Goal: Task Accomplishment & Management: Manage account settings

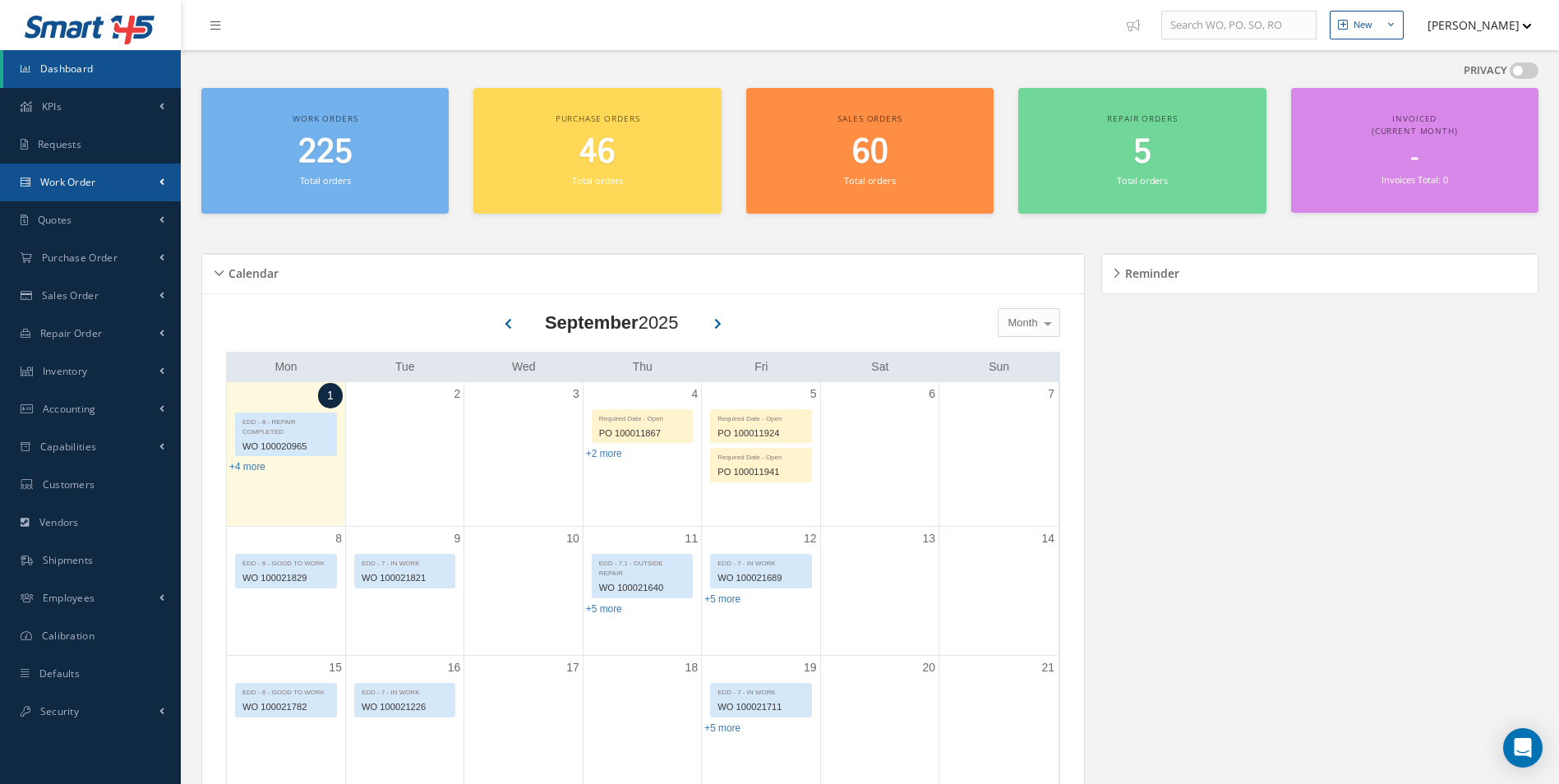
click at [90, 180] on span "Work Order" at bounding box center [69, 182] width 56 height 14
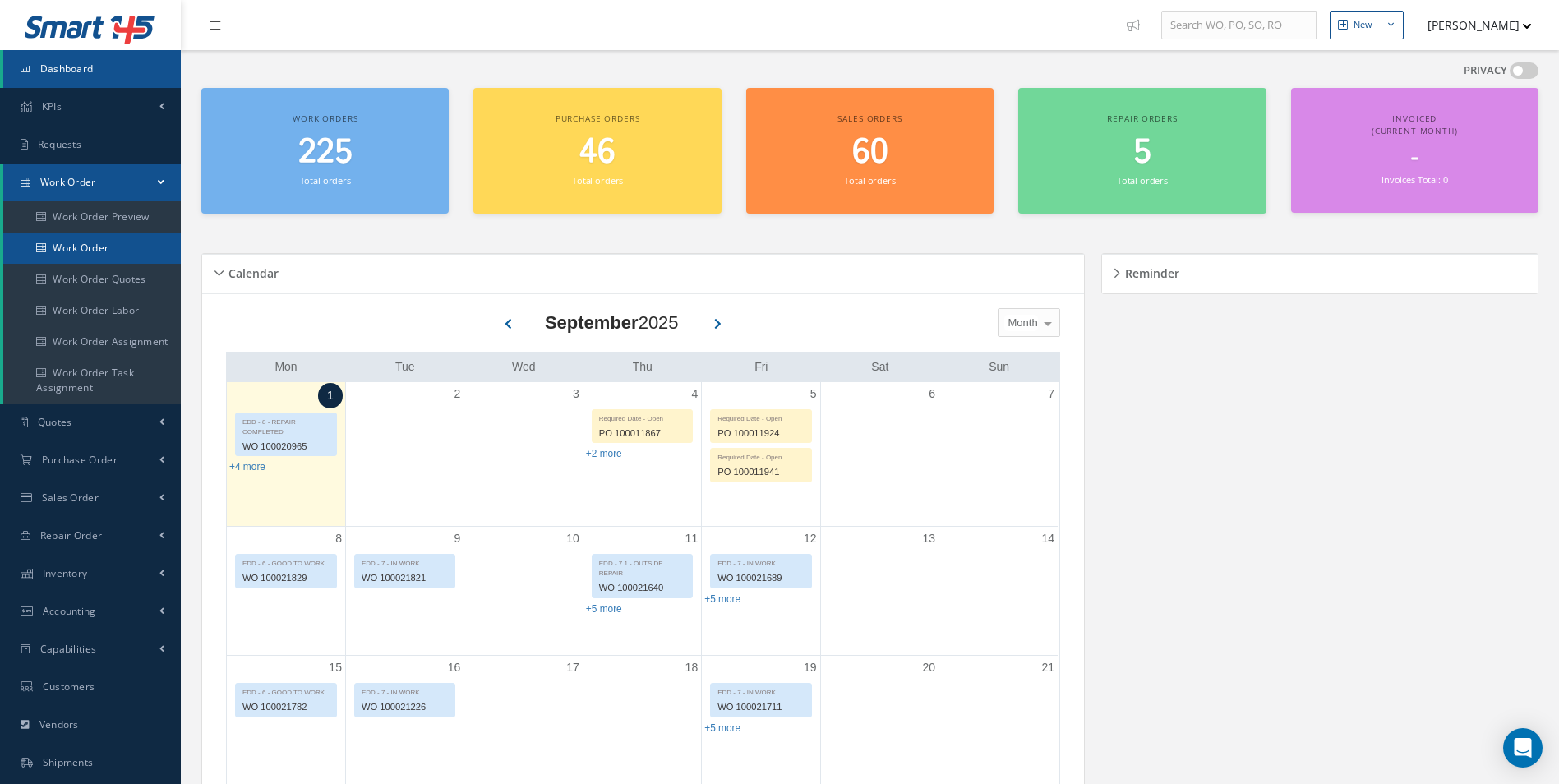
click at [73, 250] on link "Work Order" at bounding box center [92, 247] width 177 height 32
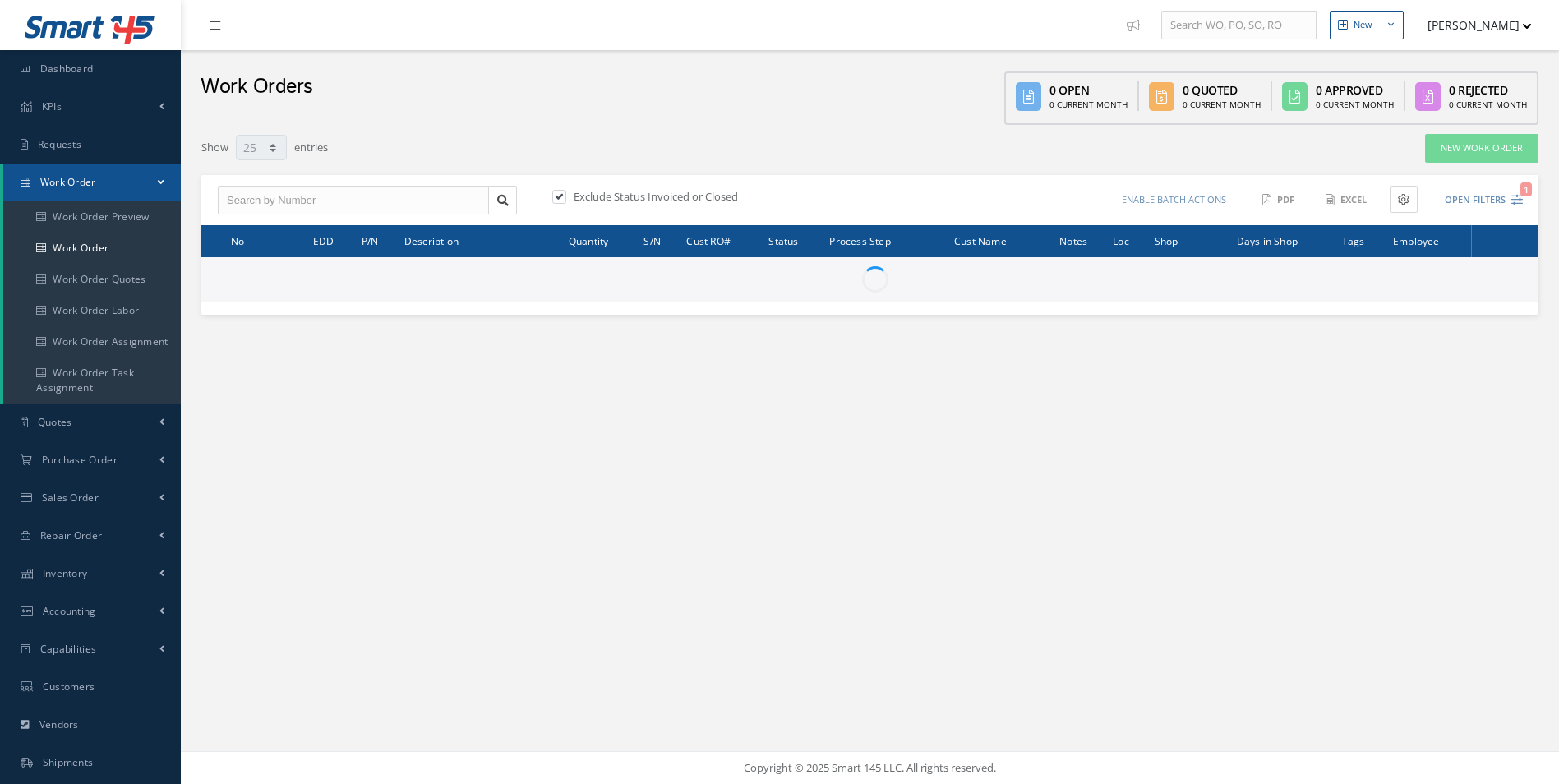
select select "25"
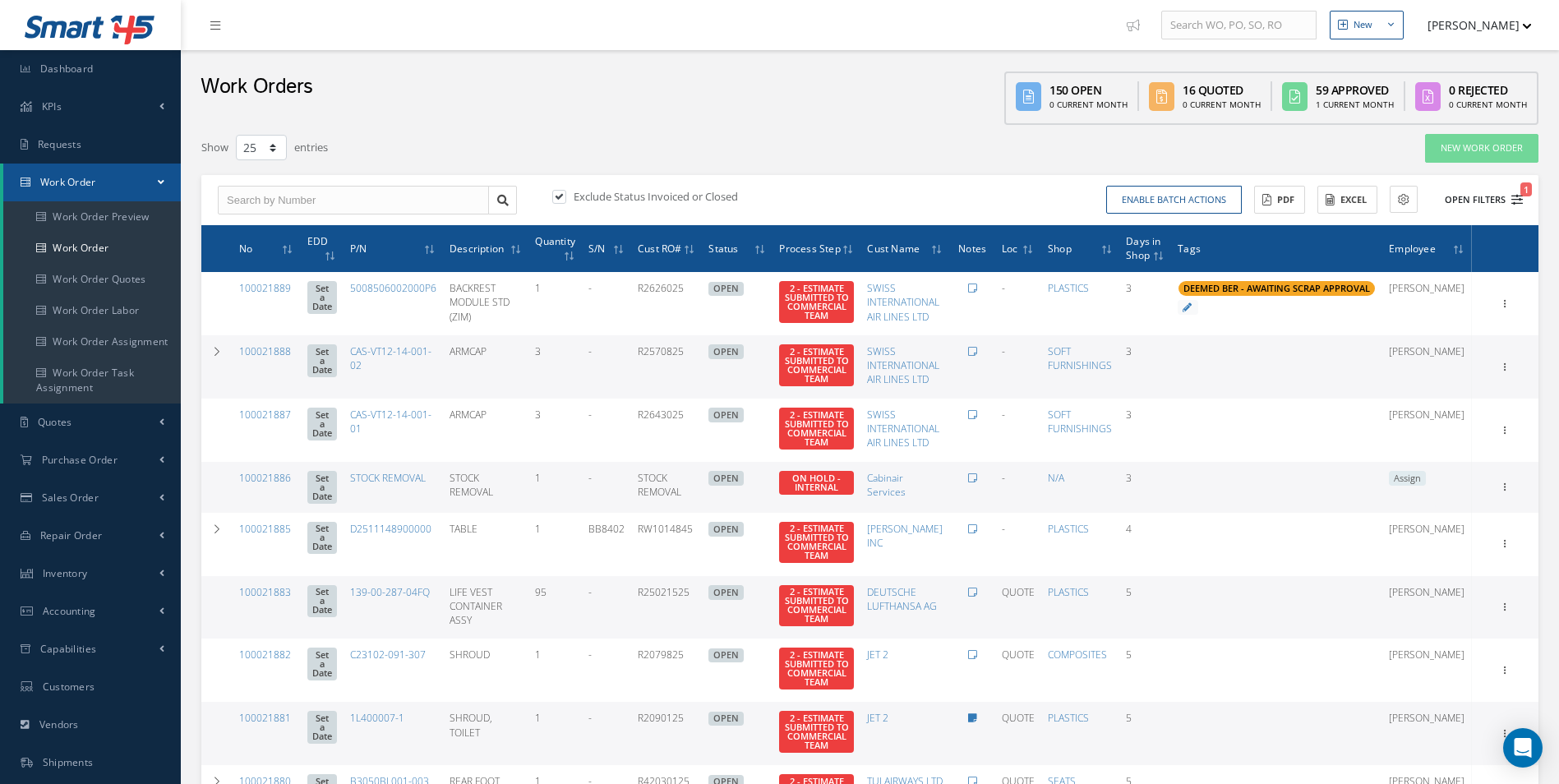
click at [1515, 204] on icon "1" at bounding box center [1517, 200] width 12 height 12
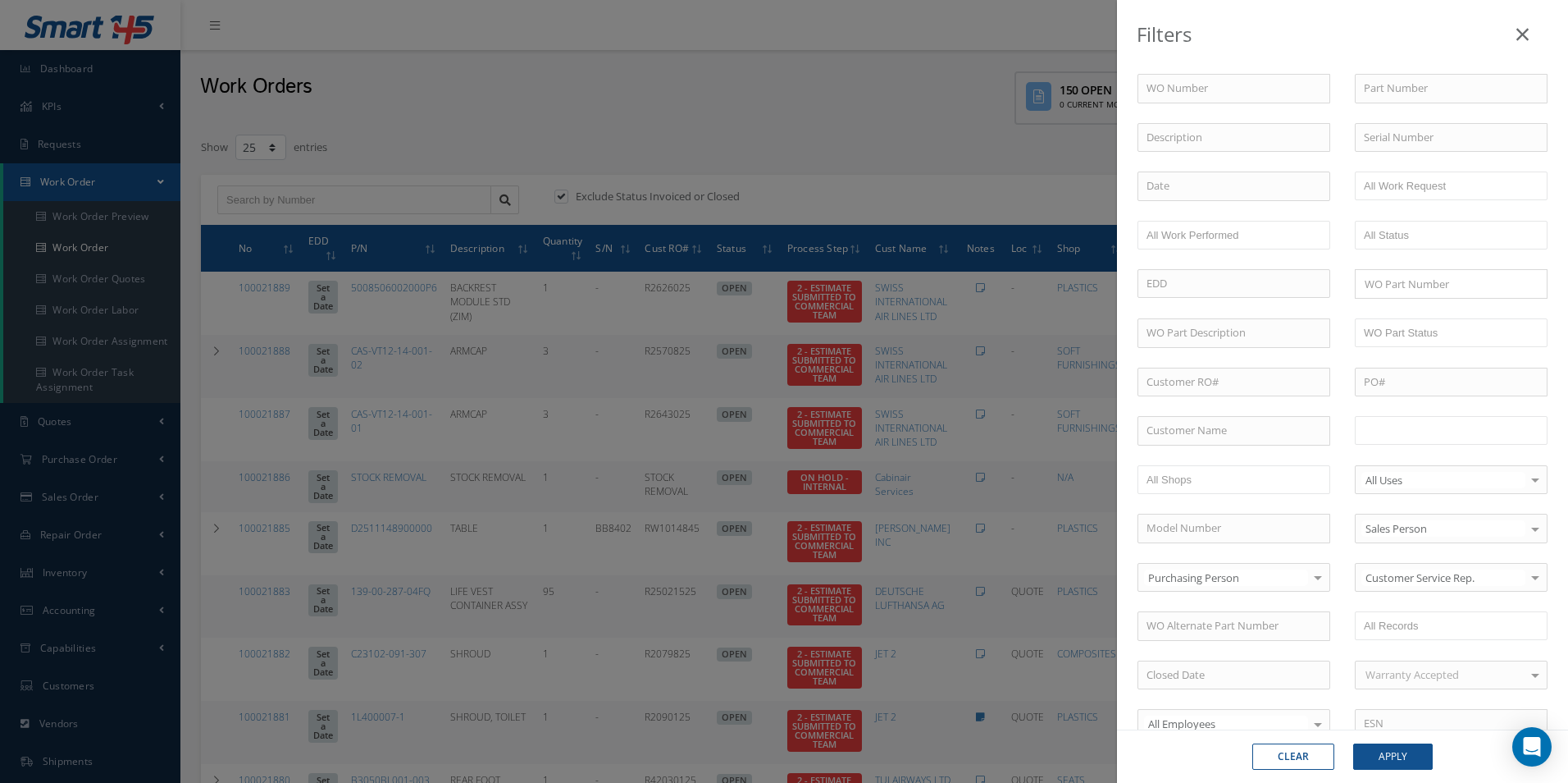
click at [1423, 424] on input "text" at bounding box center [1415, 430] width 104 height 21
click at [1408, 748] on button "Apply" at bounding box center [1392, 756] width 79 height 26
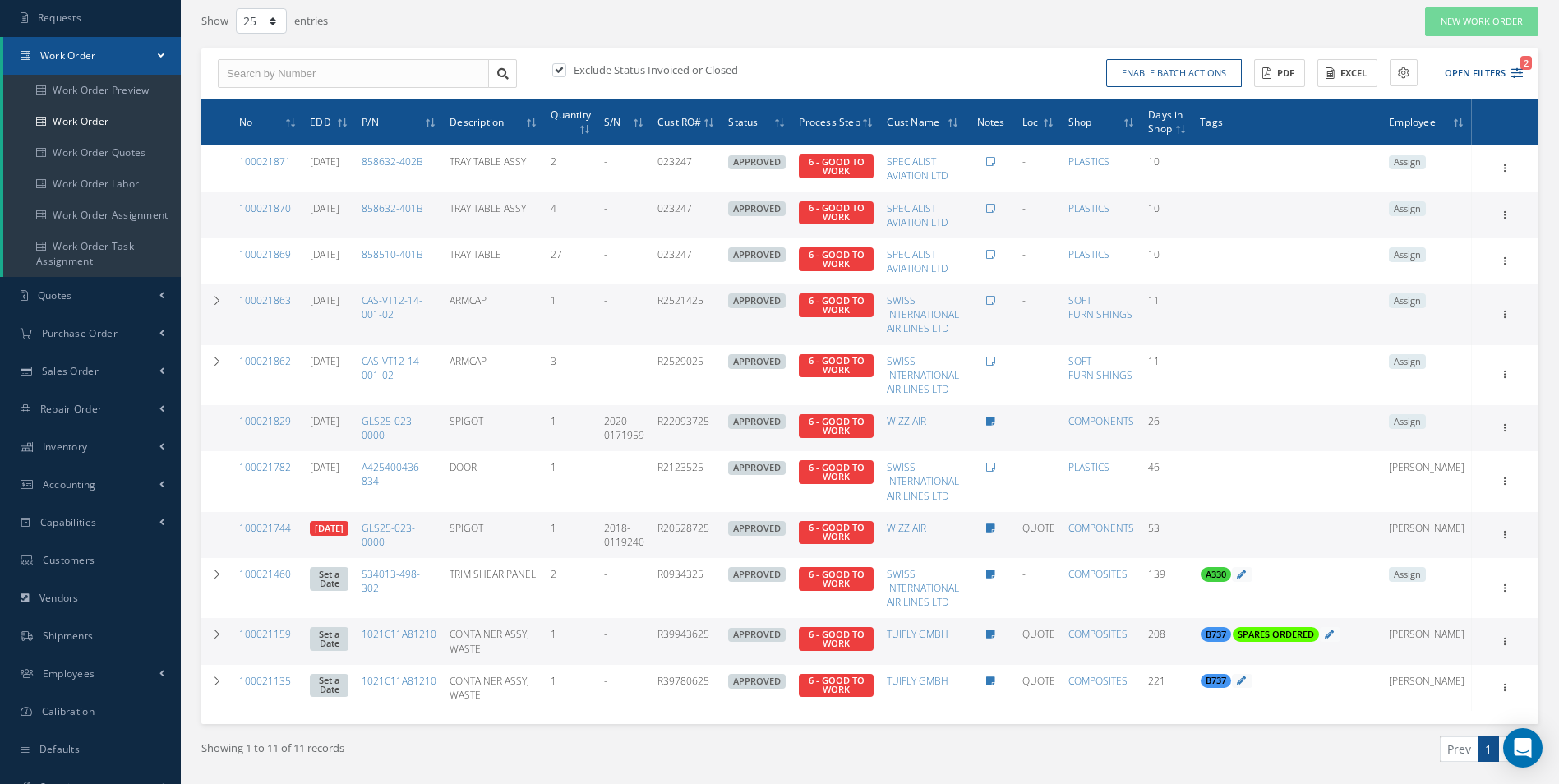
scroll to position [97, 0]
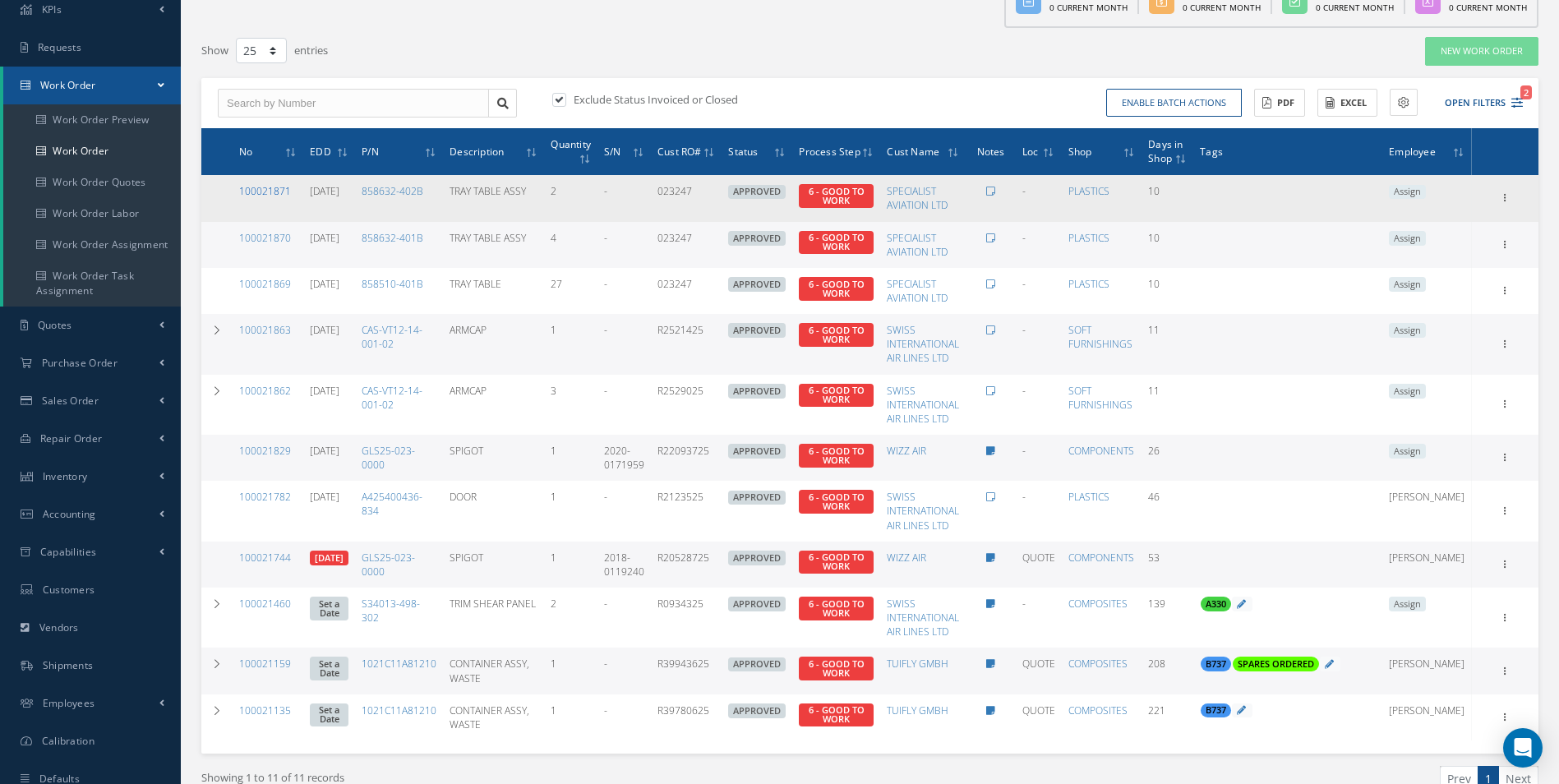
click at [269, 188] on link "100021871" at bounding box center [265, 191] width 52 height 14
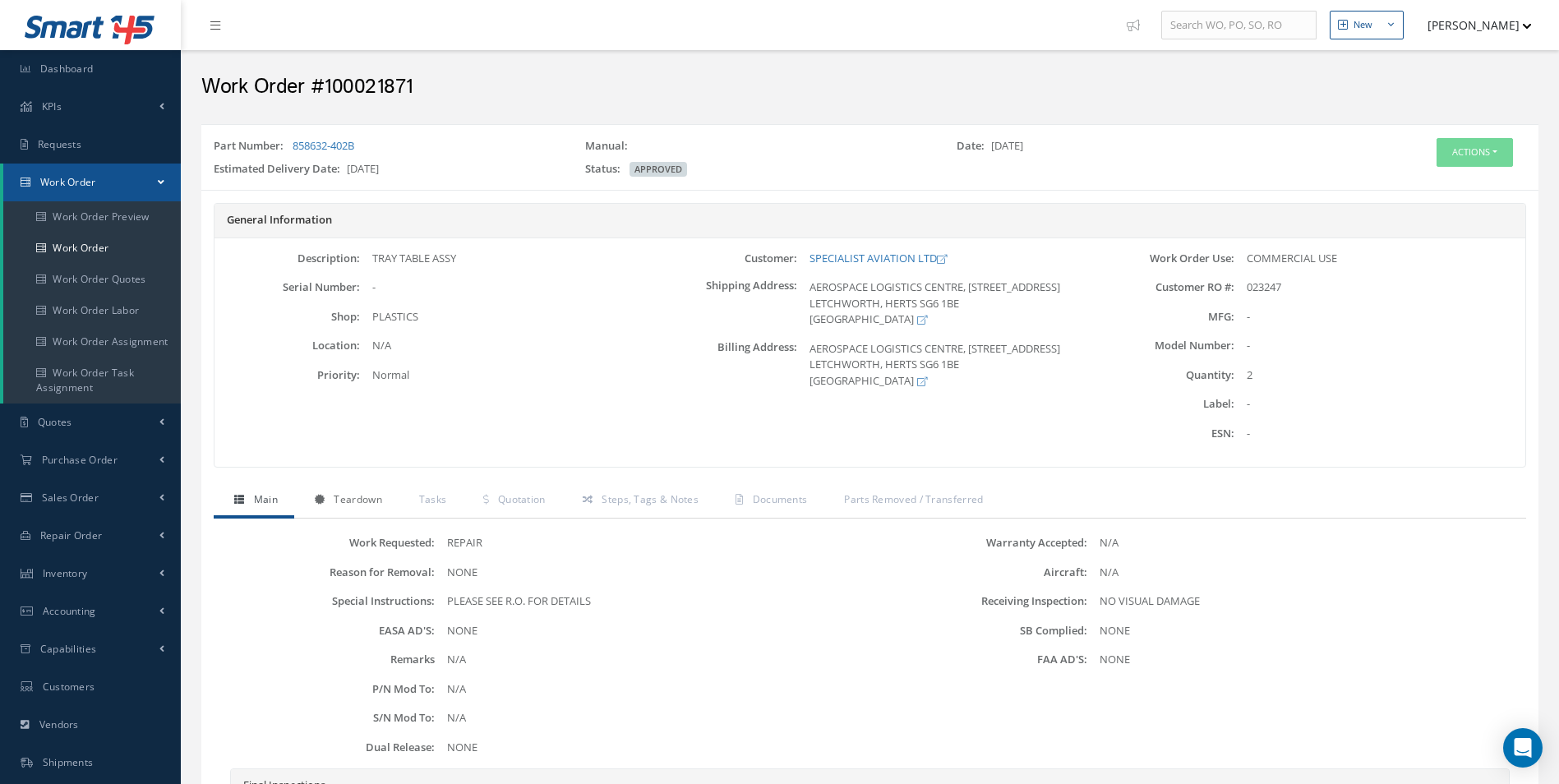
click at [336, 494] on span "Teardown" at bounding box center [357, 499] width 48 height 14
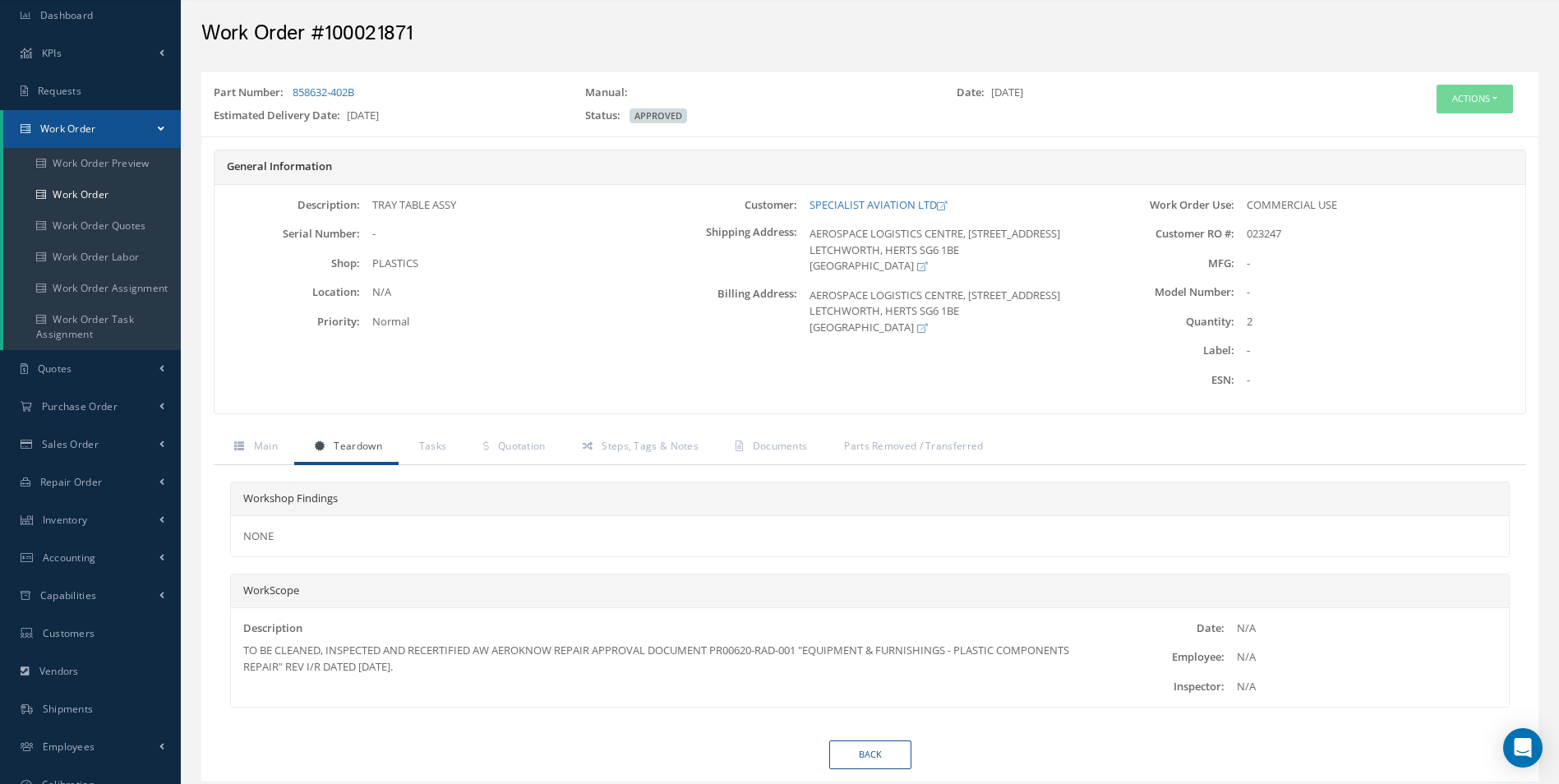
scroll to position [82, 0]
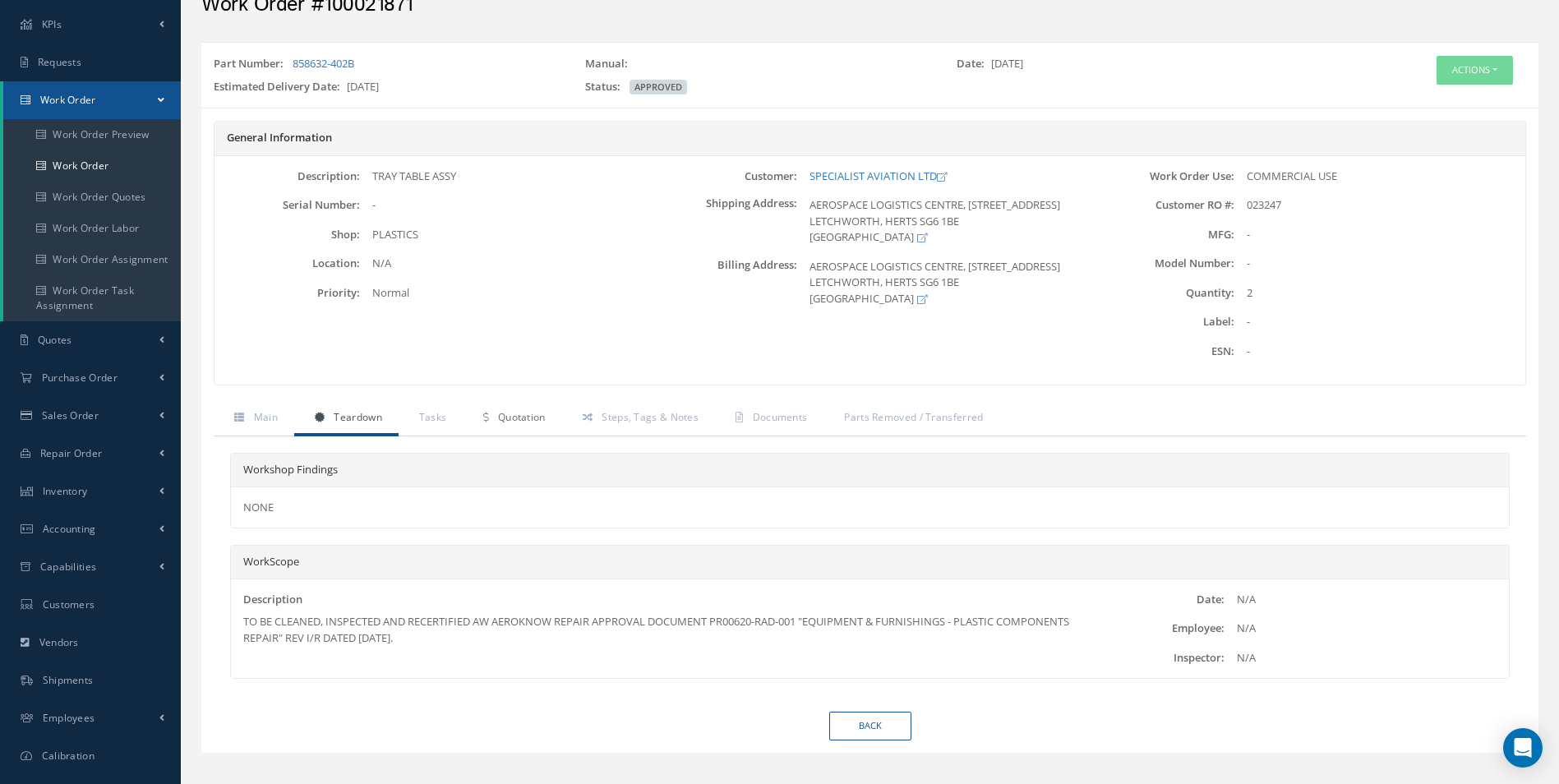
click at [504, 426] on link "Quotation" at bounding box center [512, 419] width 99 height 34
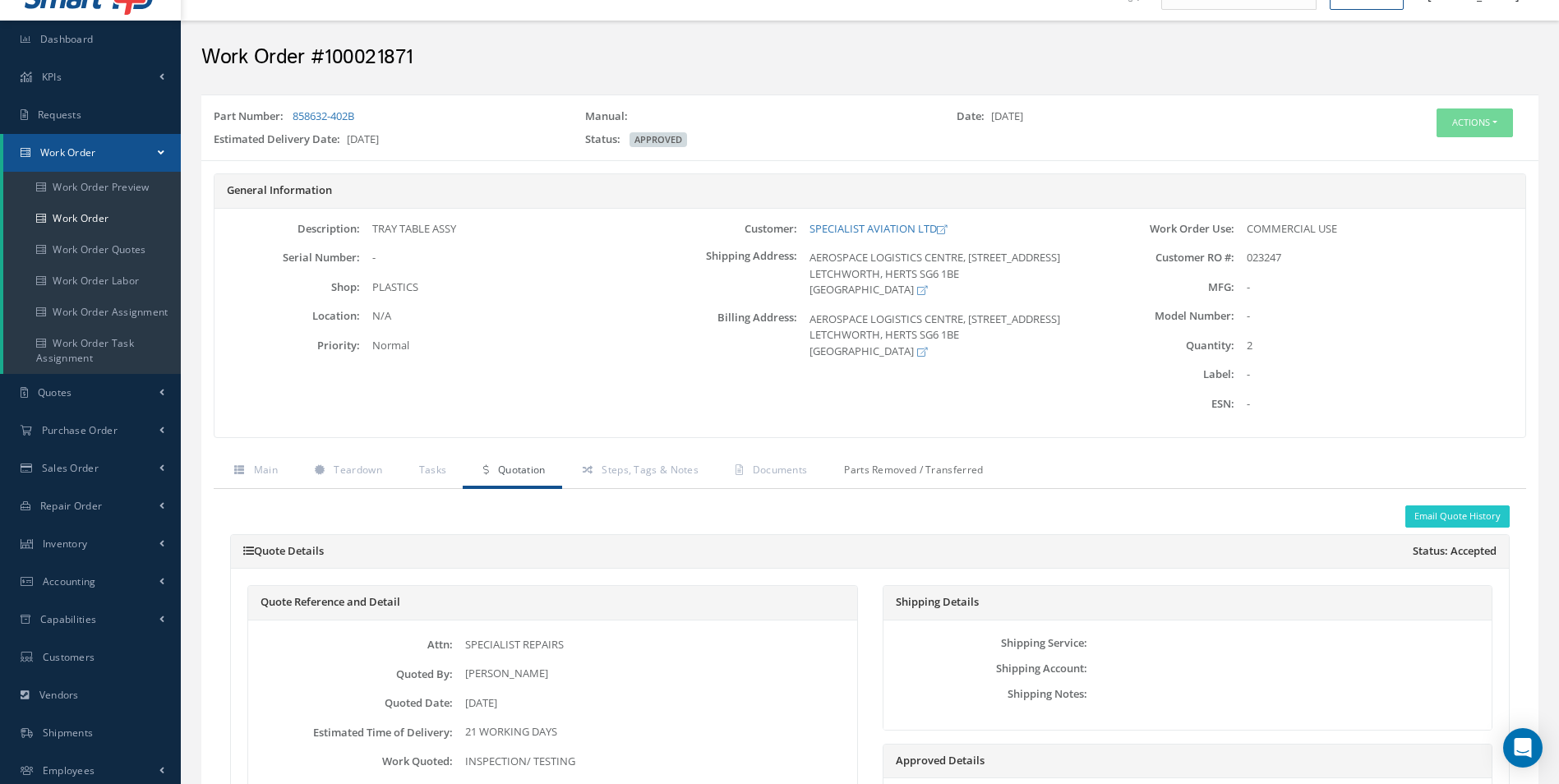
scroll to position [0, 0]
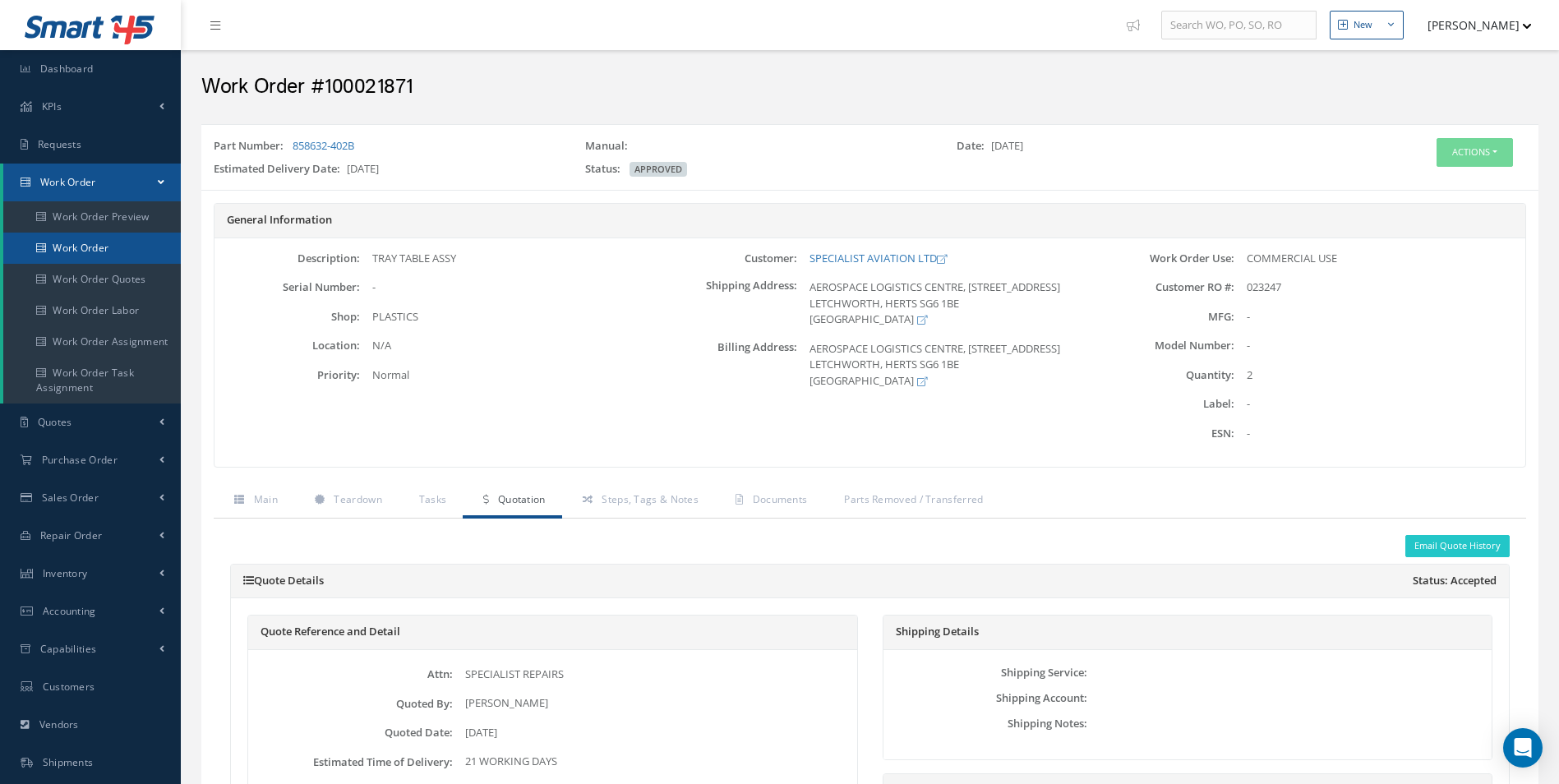
click at [71, 252] on link "Work Order" at bounding box center [92, 247] width 177 height 32
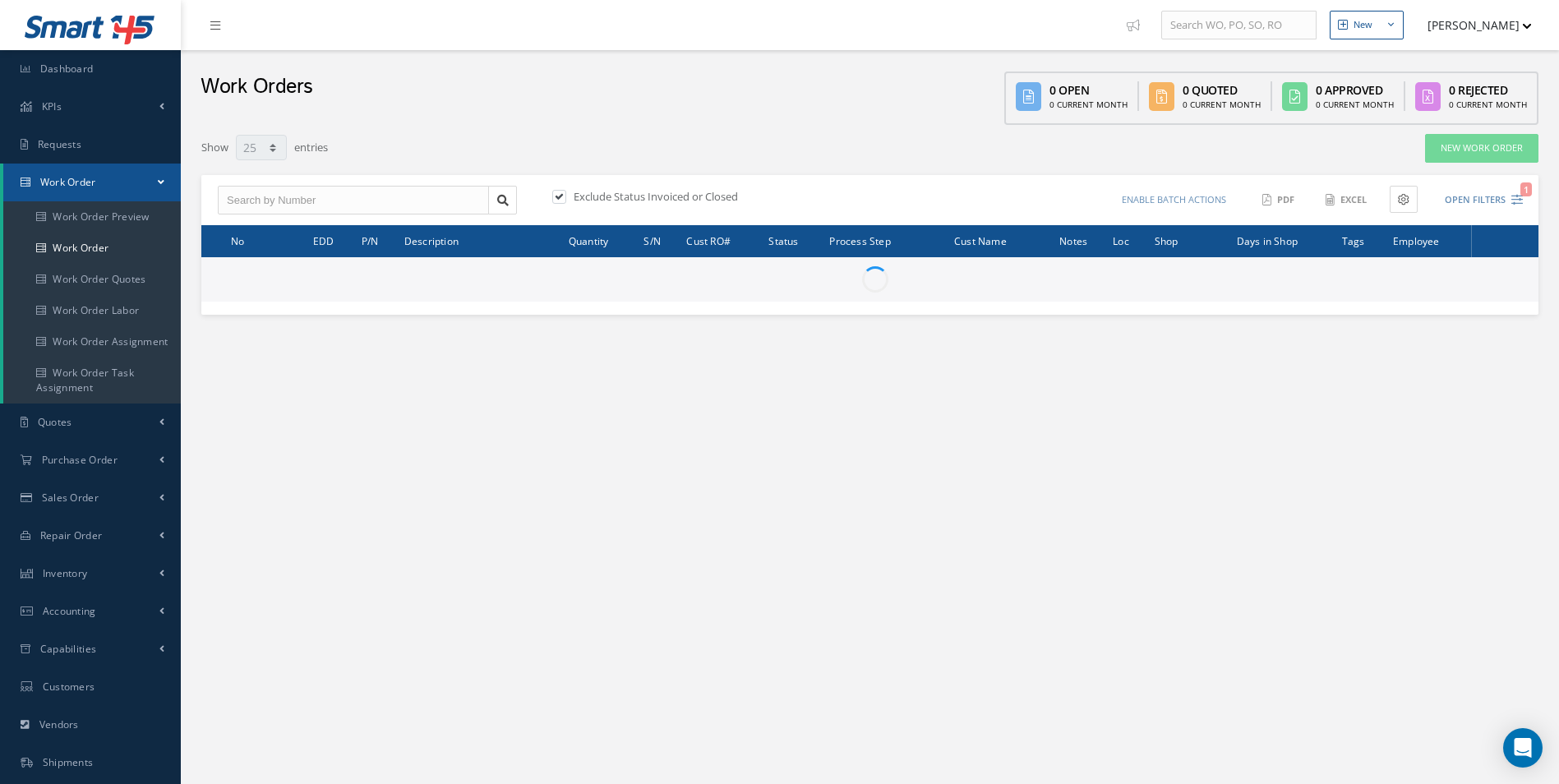
select select "25"
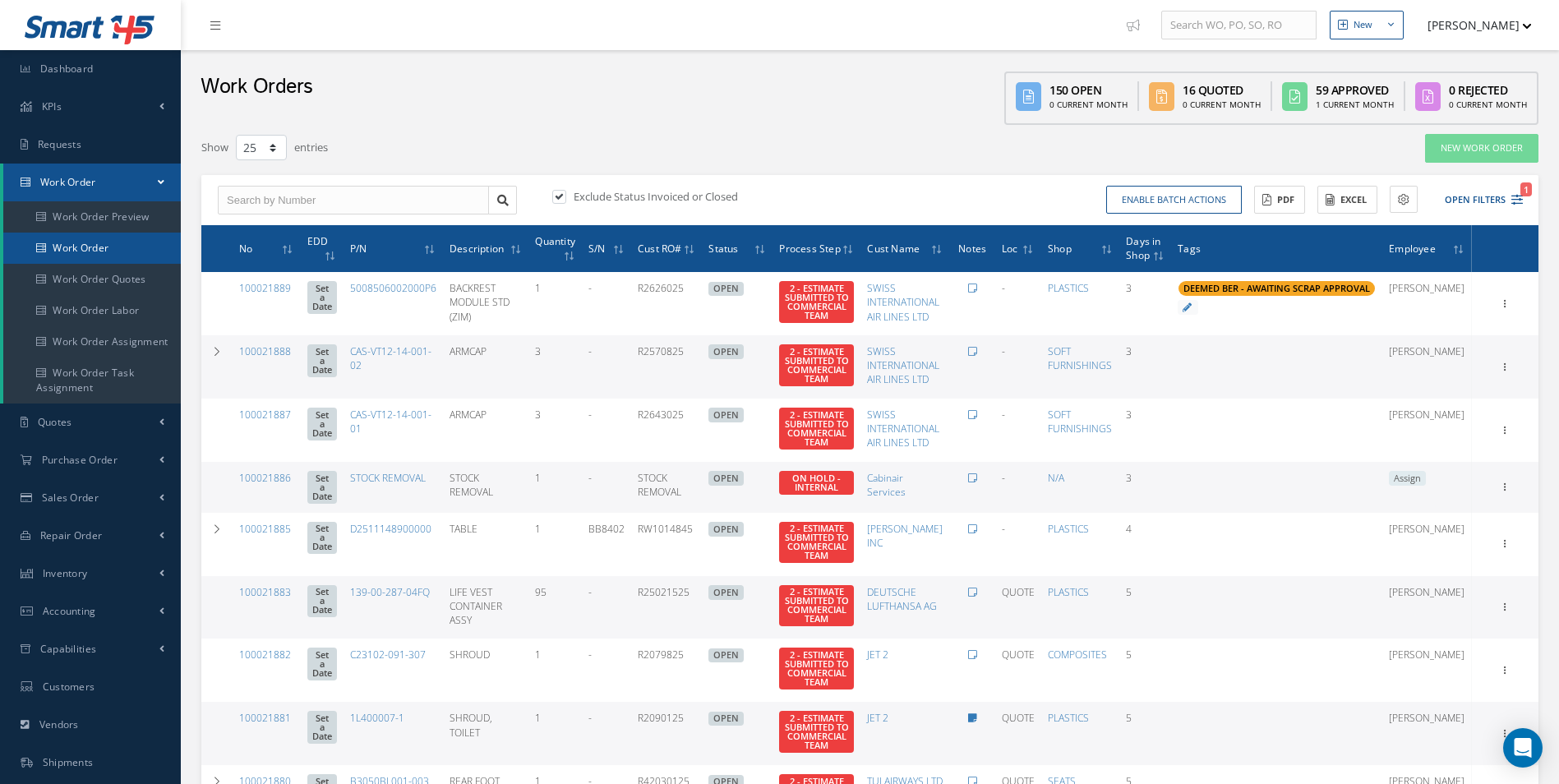
click at [72, 238] on link "Work Order" at bounding box center [92, 247] width 177 height 32
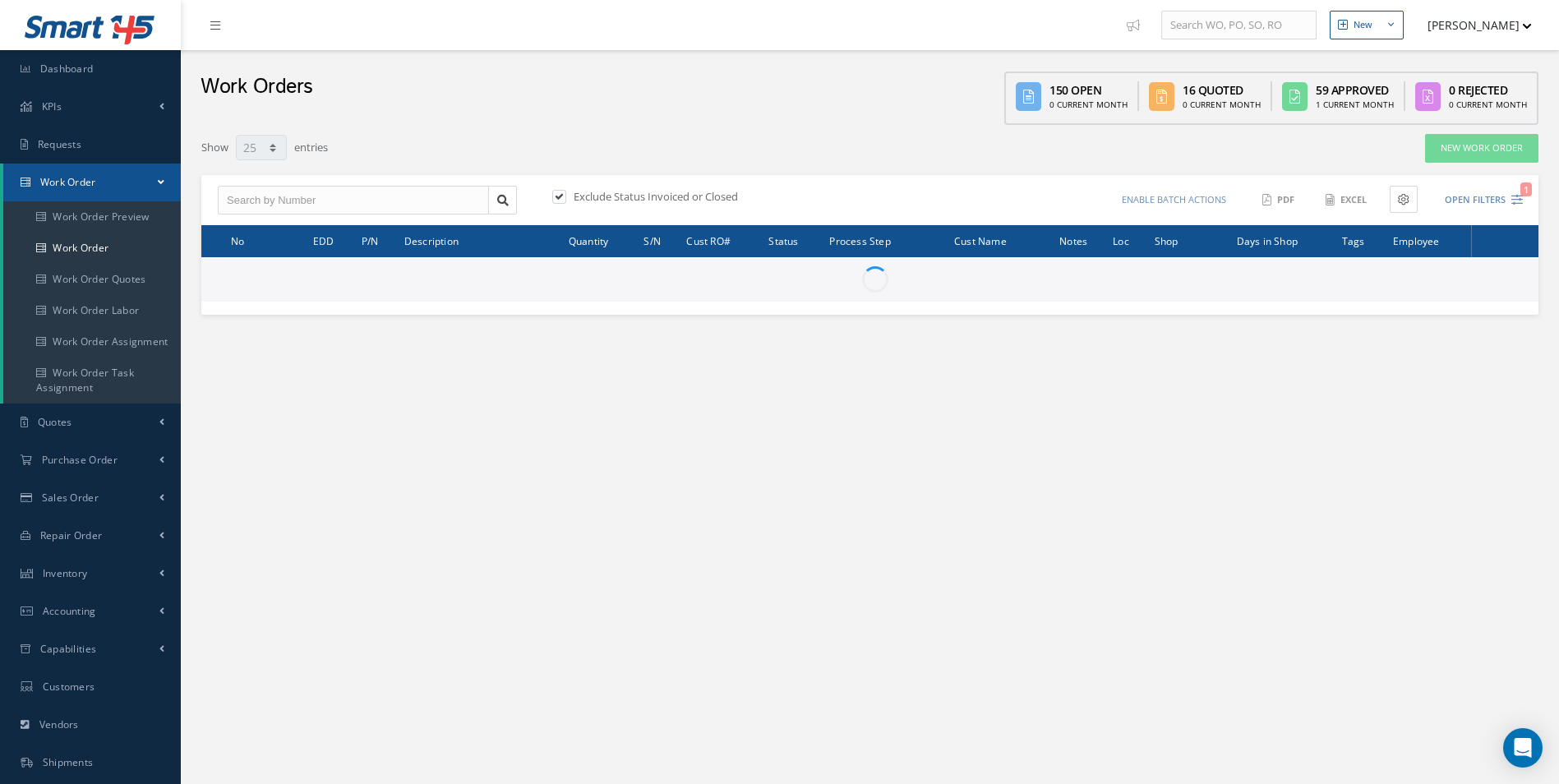
select select "25"
